Goal: Find specific page/section: Find specific page/section

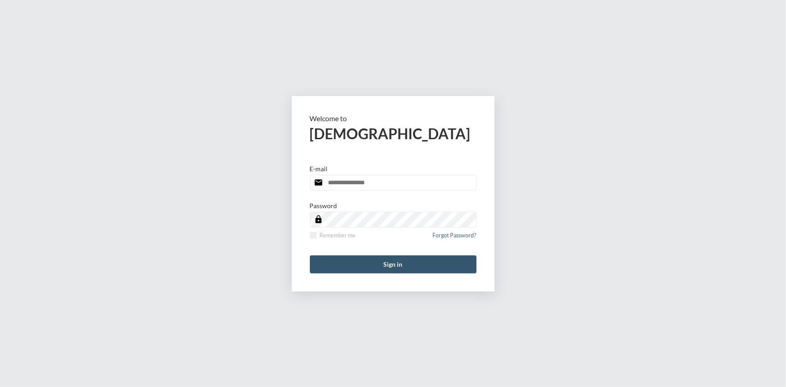
type input "**********"
click at [374, 262] on button "Sign in" at bounding box center [393, 265] width 167 height 18
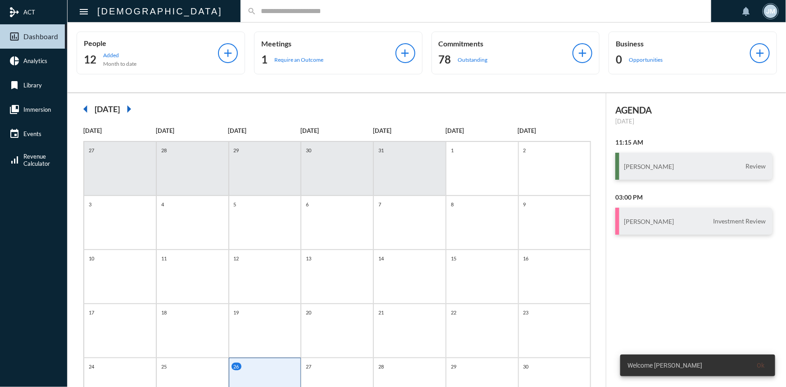
click at [256, 8] on input "text" at bounding box center [480, 11] width 448 height 8
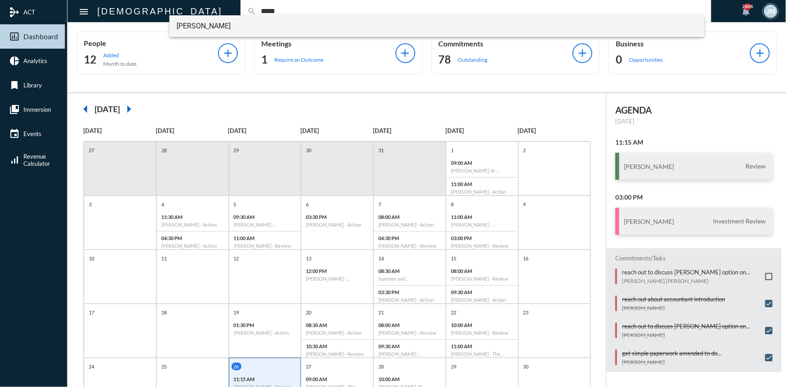
type input "*****"
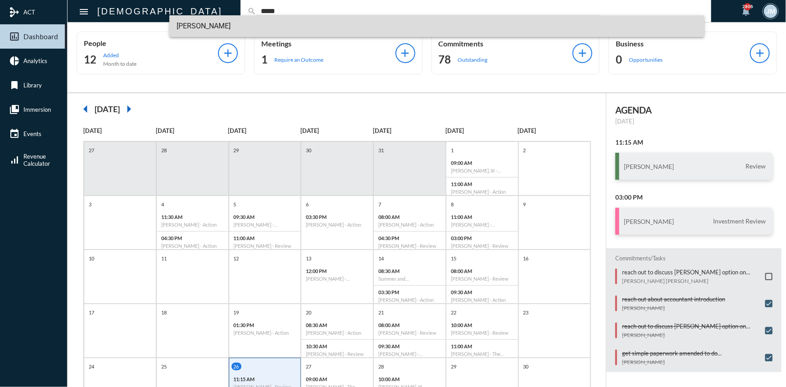
click at [194, 28] on span "Kevin Tully" at bounding box center [437, 26] width 521 height 22
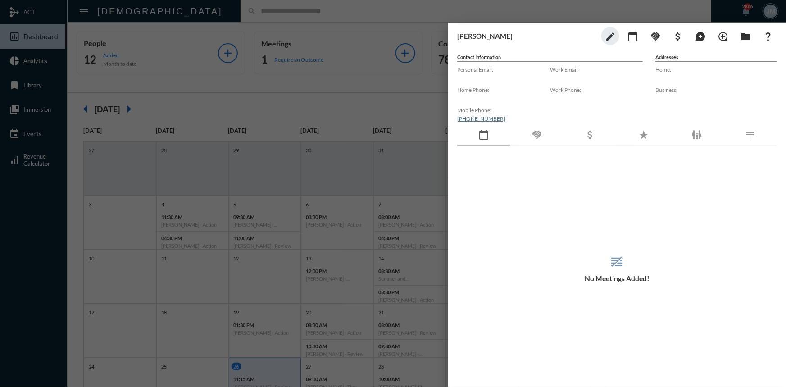
click at [607, 26] on div "Kevin Tully edit calendar_today handshake attach_money maps_ugc loupe folder qu…" at bounding box center [617, 203] width 338 height 360
click at [610, 34] on mat-icon "edit" at bounding box center [610, 36] width 11 height 11
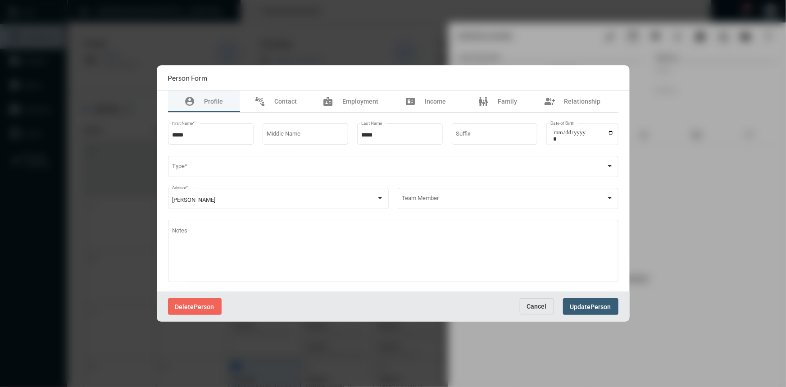
click at [535, 308] on span "Cancel" at bounding box center [537, 306] width 20 height 7
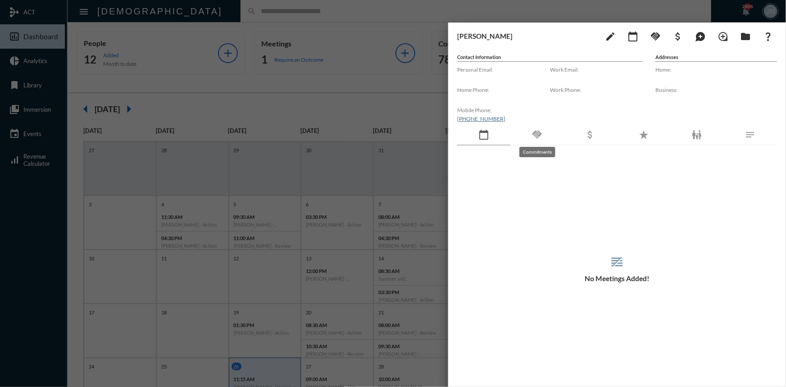
click at [539, 135] on mat-icon "handshake" at bounding box center [537, 134] width 11 height 11
click at [484, 133] on mat-icon "calendar_today" at bounding box center [484, 134] width 11 height 11
click at [346, 78] on div at bounding box center [393, 193] width 786 height 387
